Goal: Check status

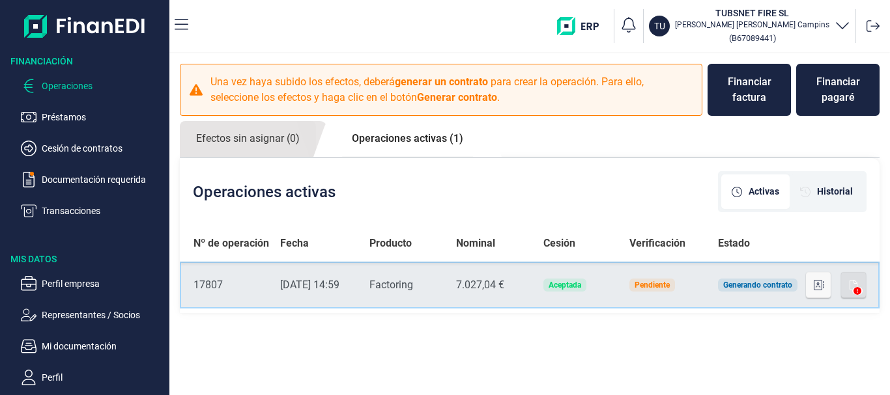
click at [600, 284] on td "Aceptada" at bounding box center [576, 285] width 87 height 47
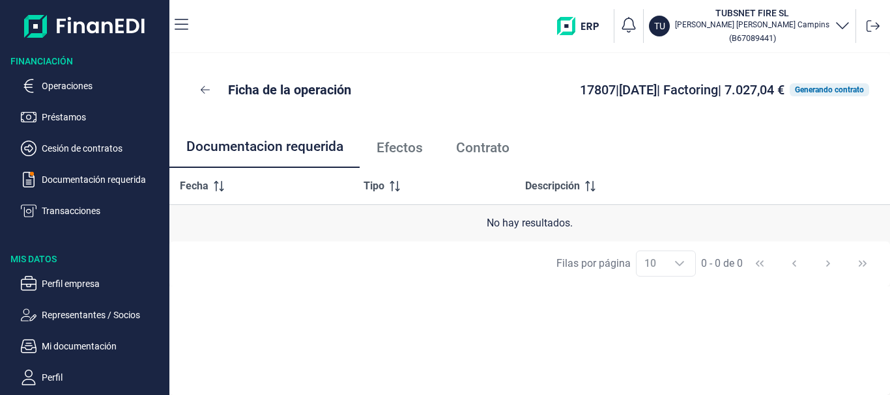
click at [410, 150] on span "Efectos" at bounding box center [399, 148] width 46 height 14
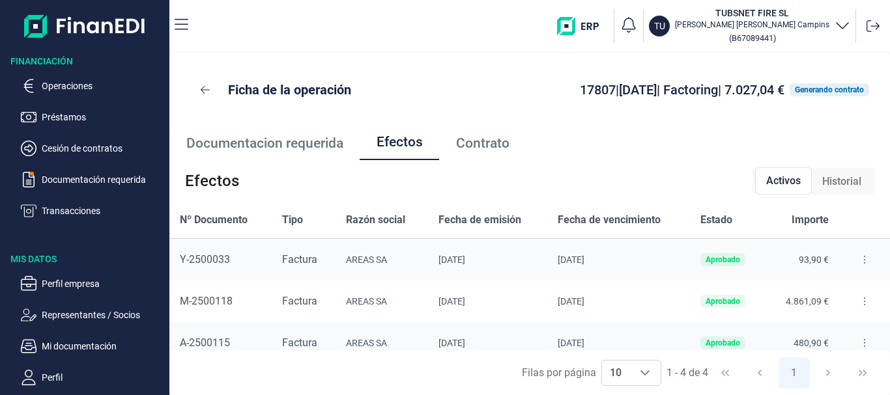
click at [823, 184] on span "Historial" at bounding box center [841, 182] width 39 height 16
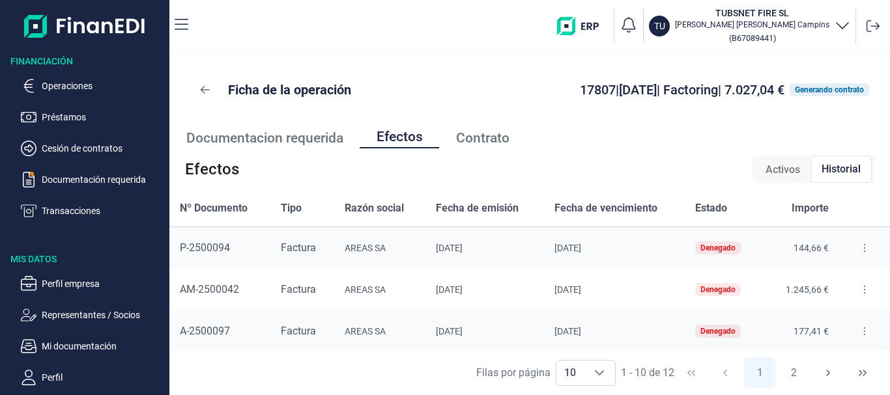
click at [476, 137] on span "Contrato" at bounding box center [482, 139] width 53 height 14
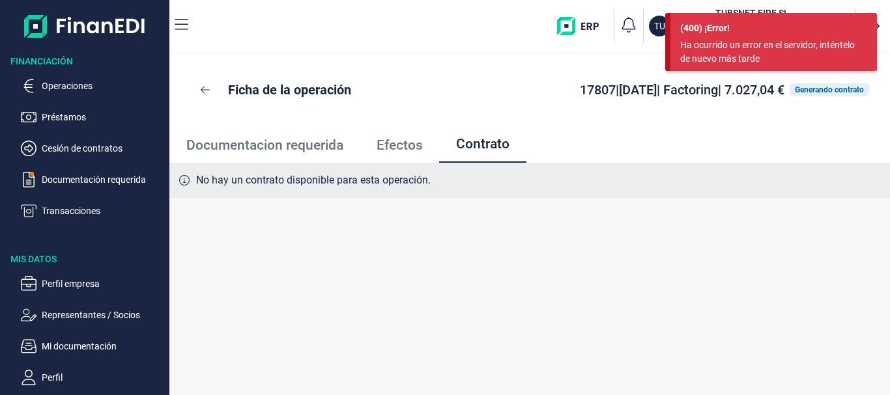
click at [246, 139] on span "Documentacion requerida" at bounding box center [264, 146] width 157 height 14
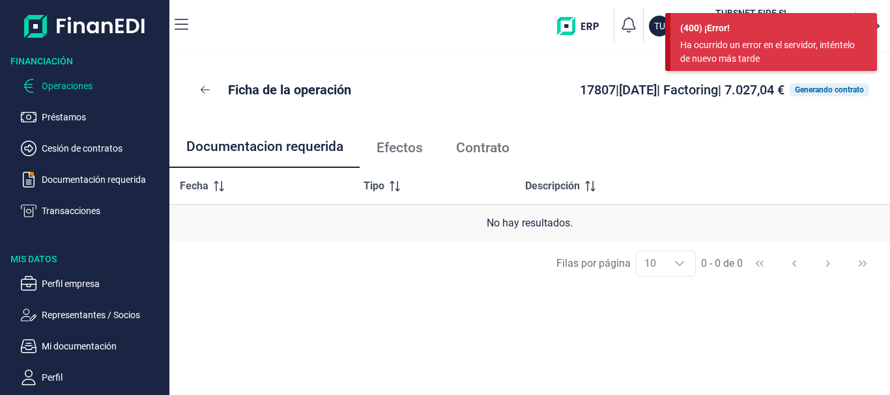
click at [54, 89] on p "Operaciones" at bounding box center [103, 86] width 122 height 16
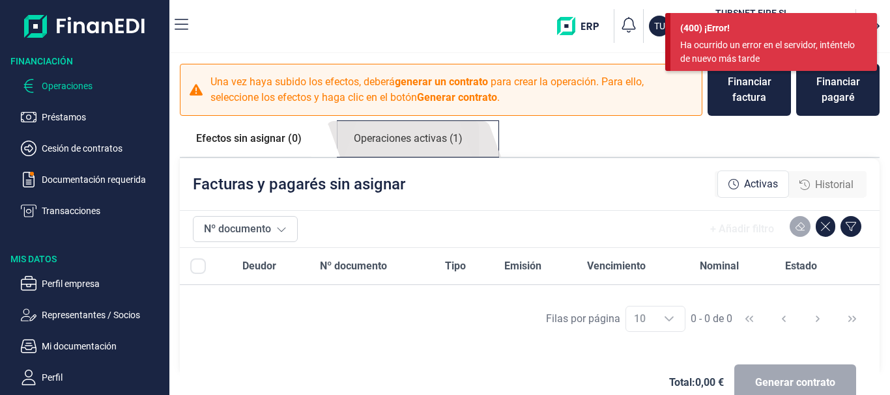
click at [417, 130] on link "Operaciones activas (1)" at bounding box center [407, 139] width 141 height 36
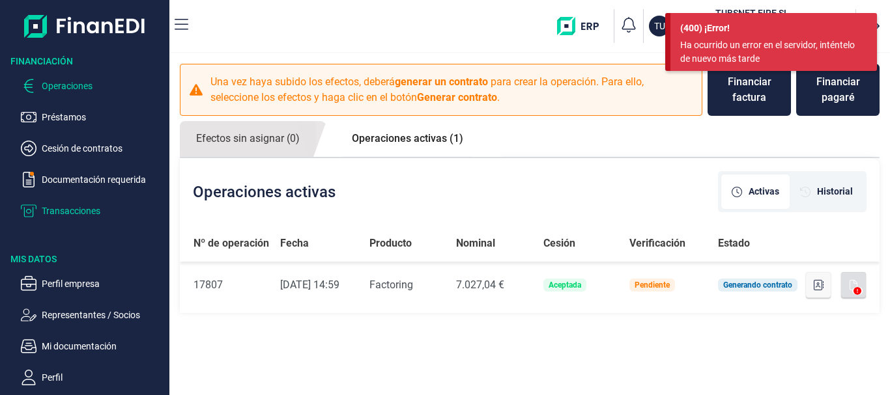
click at [72, 208] on p "Transacciones" at bounding box center [103, 211] width 122 height 16
